Goal: Task Accomplishment & Management: Use online tool/utility

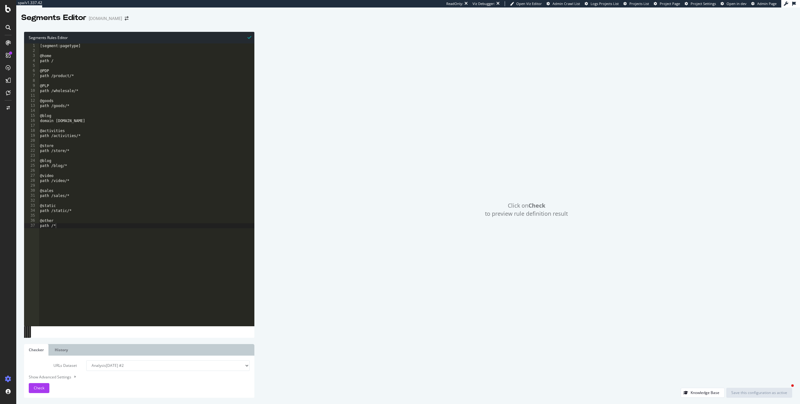
select select "analysis:20250723-2"
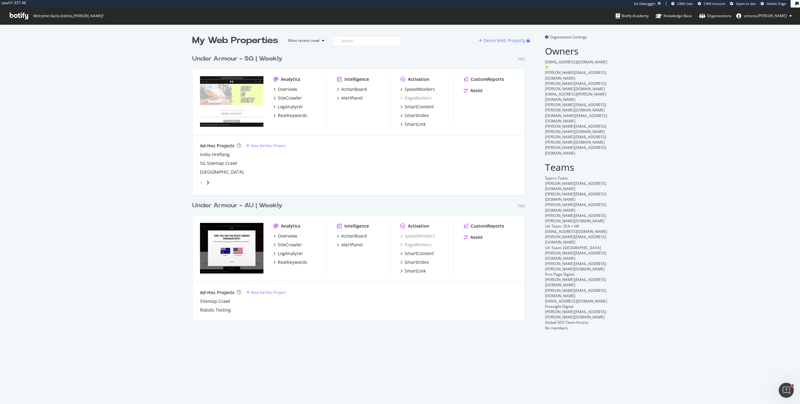
click at [136, 93] on div "My Web Properties Most recent crawl Demo Web Property Under Armour - SG | Weekl…" at bounding box center [400, 182] width 800 height 317
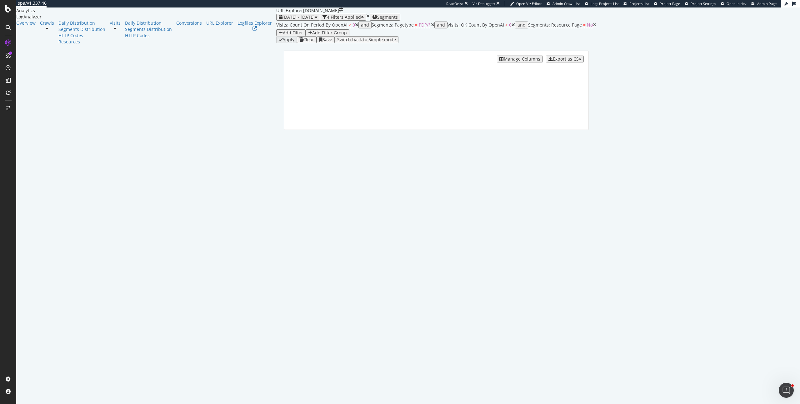
click at [448, 28] on span "Visits: OK Count By OpenAI" at bounding box center [476, 25] width 57 height 6
click at [243, 67] on div at bounding box center [233, 62] width 22 height 10
click at [263, 57] on div "By OpenAI" at bounding box center [256, 52] width 69 height 10
click at [309, 73] on div "By OpenAI Greater than 0 Cancel Add filter Apply" at bounding box center [288, 62] width 132 height 31
click at [250, 65] on span "Greater than" at bounding box center [261, 62] width 23 height 5
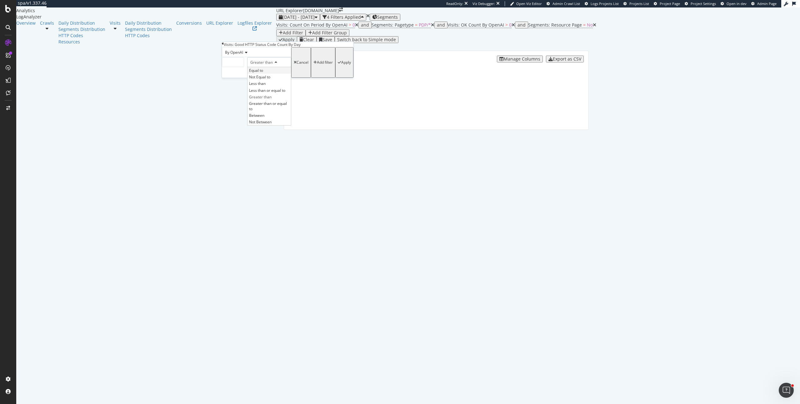
click at [249, 73] on span "Equal to" at bounding box center [256, 70] width 14 height 5
click at [341, 65] on div "Apply" at bounding box center [346, 62] width 10 height 4
click at [460, 13] on div "URL Explorer www.g-star.com" at bounding box center [436, 11] width 320 height 6
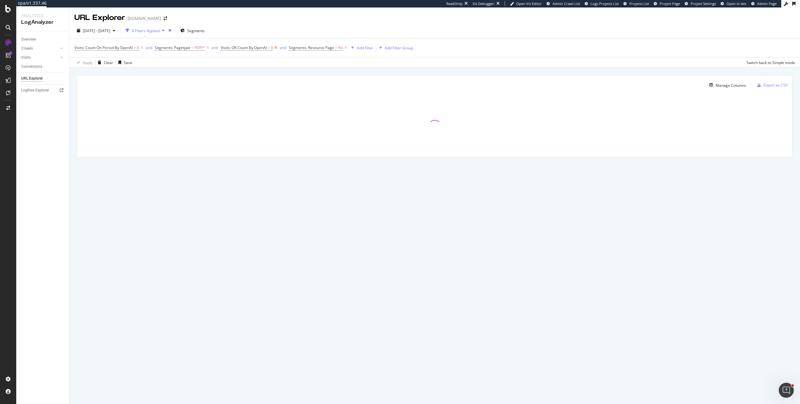
click at [278, 48] on icon at bounding box center [275, 48] width 5 height 6
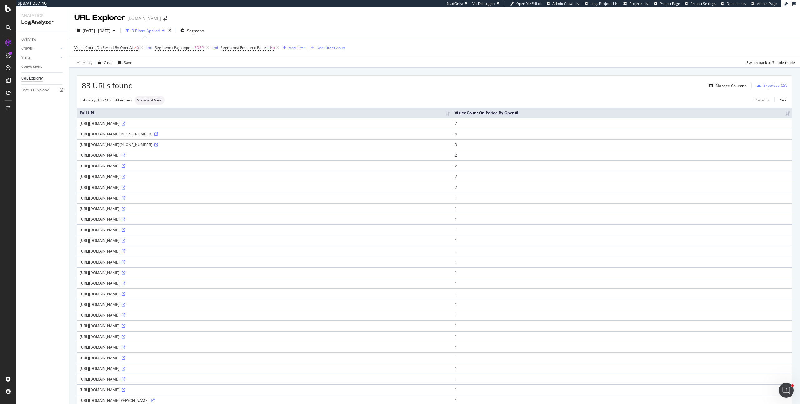
click at [293, 48] on div "Add Filter" at bounding box center [297, 47] width 17 height 5
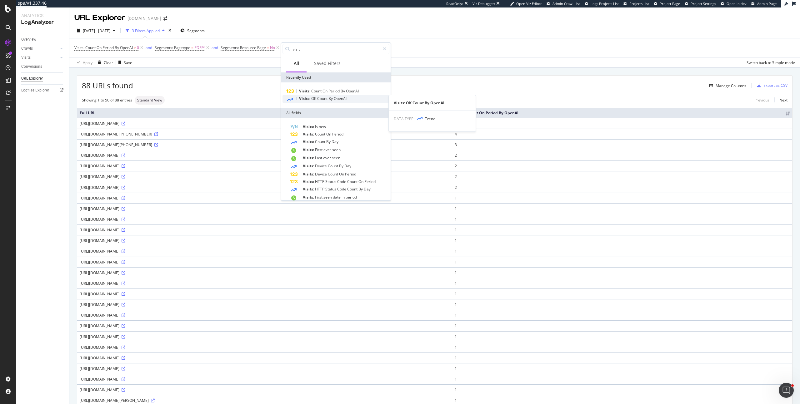
type input "visit"
click at [336, 100] on span "OpenAI" at bounding box center [340, 98] width 13 height 5
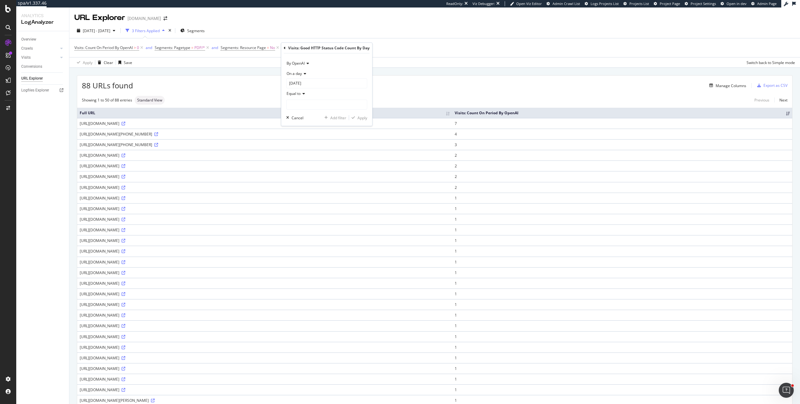
click at [299, 95] on span "Equal to" at bounding box center [294, 93] width 14 height 5
click at [346, 71] on div "On a day" at bounding box center [326, 73] width 81 height 10
click at [358, 57] on div "By OpenAI On a day On a day Each day of the period Any day of the period 2025-0…" at bounding box center [326, 89] width 91 height 73
click at [310, 107] on input "number" at bounding box center [326, 105] width 81 height 10
type input "0"
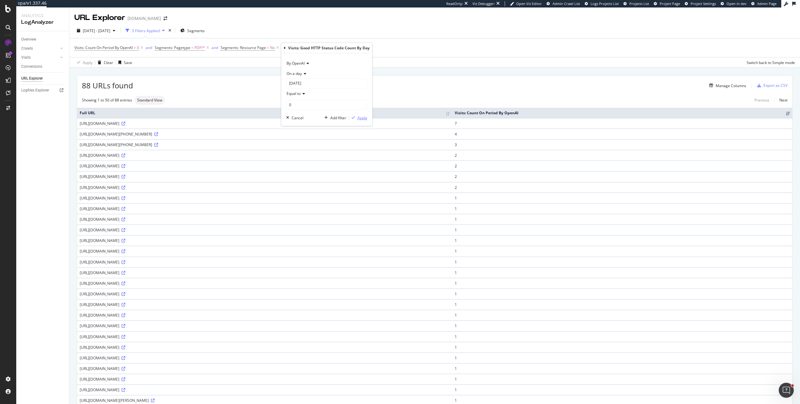
click at [356, 119] on div "button" at bounding box center [353, 118] width 8 height 4
